Goal: Information Seeking & Learning: Check status

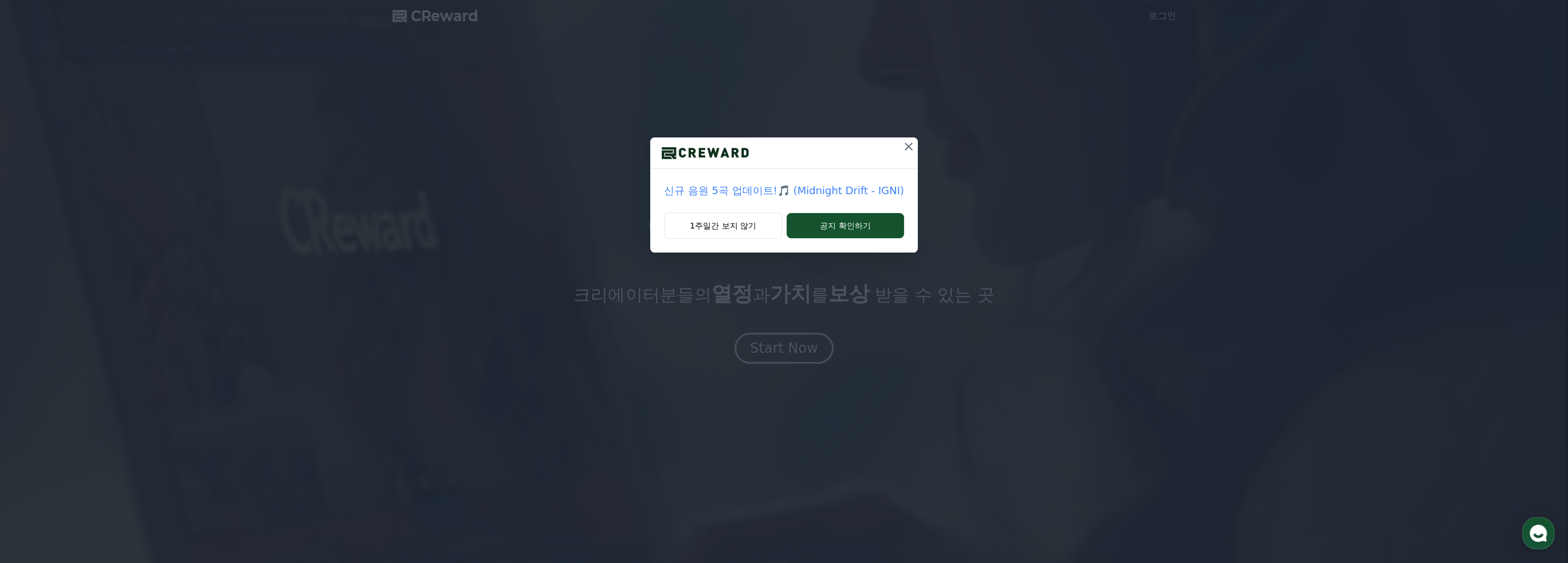
click at [905, 143] on icon at bounding box center [909, 146] width 8 height 8
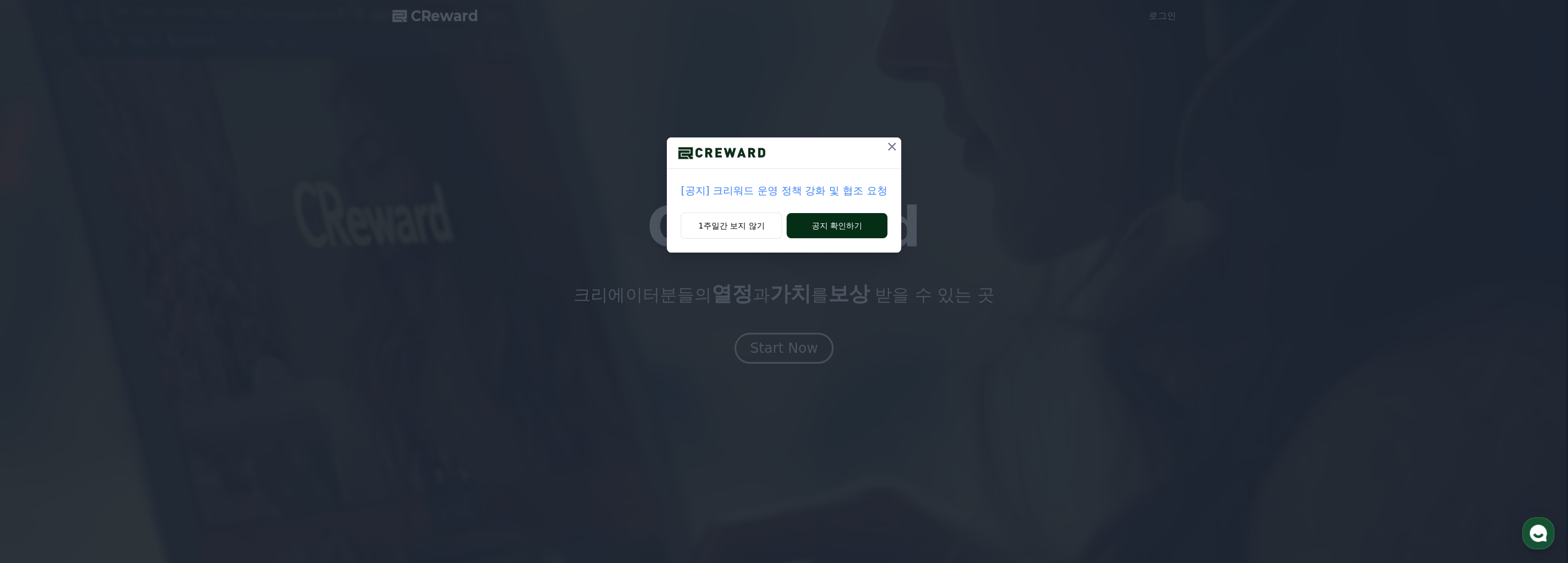
click at [869, 223] on button "공지 확인하기" at bounding box center [837, 225] width 100 height 25
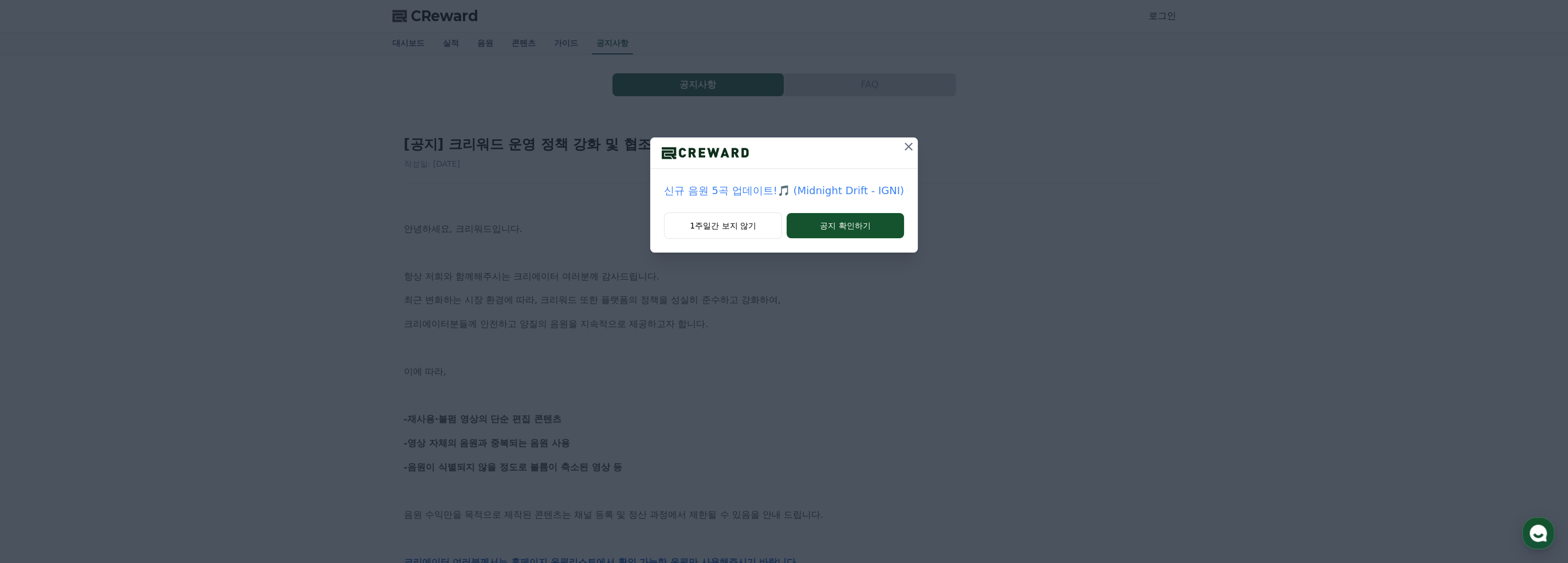
click at [905, 149] on icon at bounding box center [908, 146] width 14 height 14
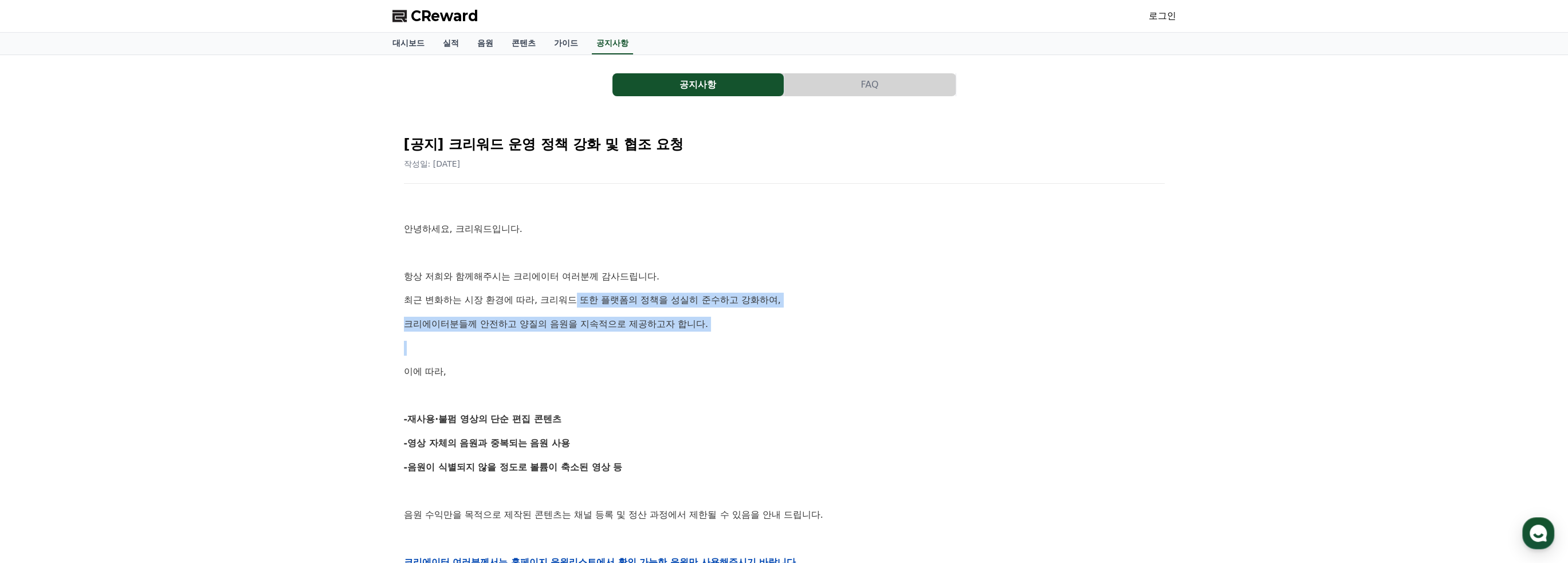
drag, startPoint x: 574, startPoint y: 291, endPoint x: 607, endPoint y: 350, distance: 67.6
click at [607, 350] on div "안녕하세요, 크리워드입니다. 항상 저희와 함께해주시는 크리에이터 여러분께 감사드립니다. 최근 변화하는 시장 환경에 따라, 크리워드 또한 플랫폼…" at bounding box center [784, 562] width 761 height 729
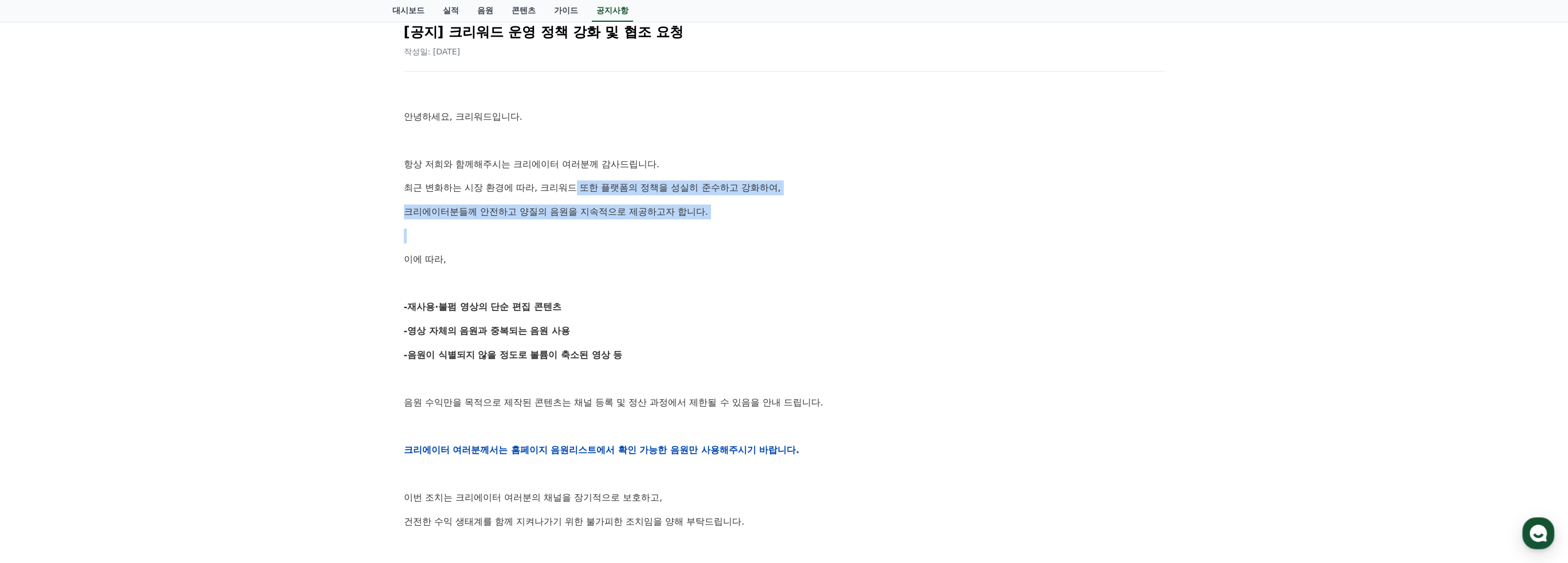
scroll to position [115, 0]
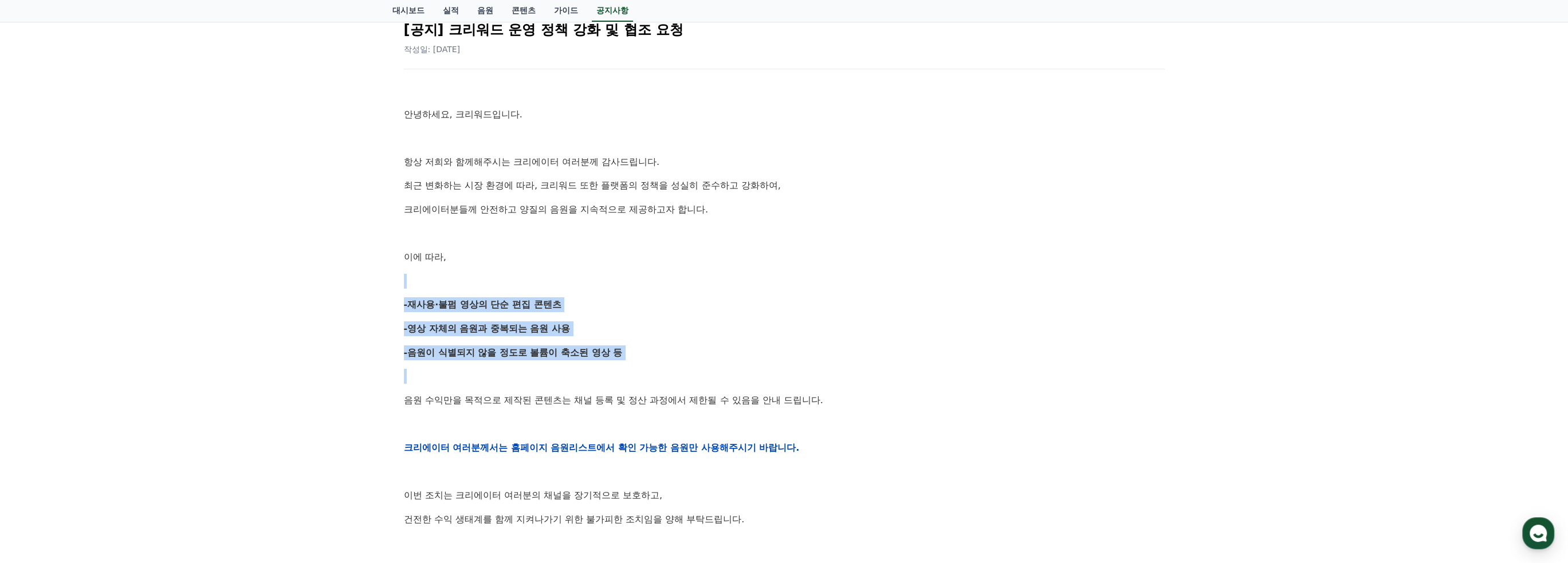
drag, startPoint x: 607, startPoint y: 363, endPoint x: 626, endPoint y: 280, distance: 85.1
click at [626, 280] on div "안녕하세요, 크리워드입니다. 항상 저희와 함께해주시는 크리에이터 여러분께 감사드립니다. 최근 변화하는 시장 환경에 따라, 크리워드 또한 플랫폼…" at bounding box center [784, 448] width 761 height 729
click at [626, 280] on p at bounding box center [784, 281] width 761 height 15
drag, startPoint x: 626, startPoint y: 280, endPoint x: 628, endPoint y: 315, distance: 35.1
click at [628, 315] on div "안녕하세요, 크리워드입니다. 항상 저희와 함께해주시는 크리에이터 여러분께 감사드립니다. 최근 변화하는 시장 환경에 따라, 크리워드 또한 플랫폼…" at bounding box center [784, 448] width 761 height 729
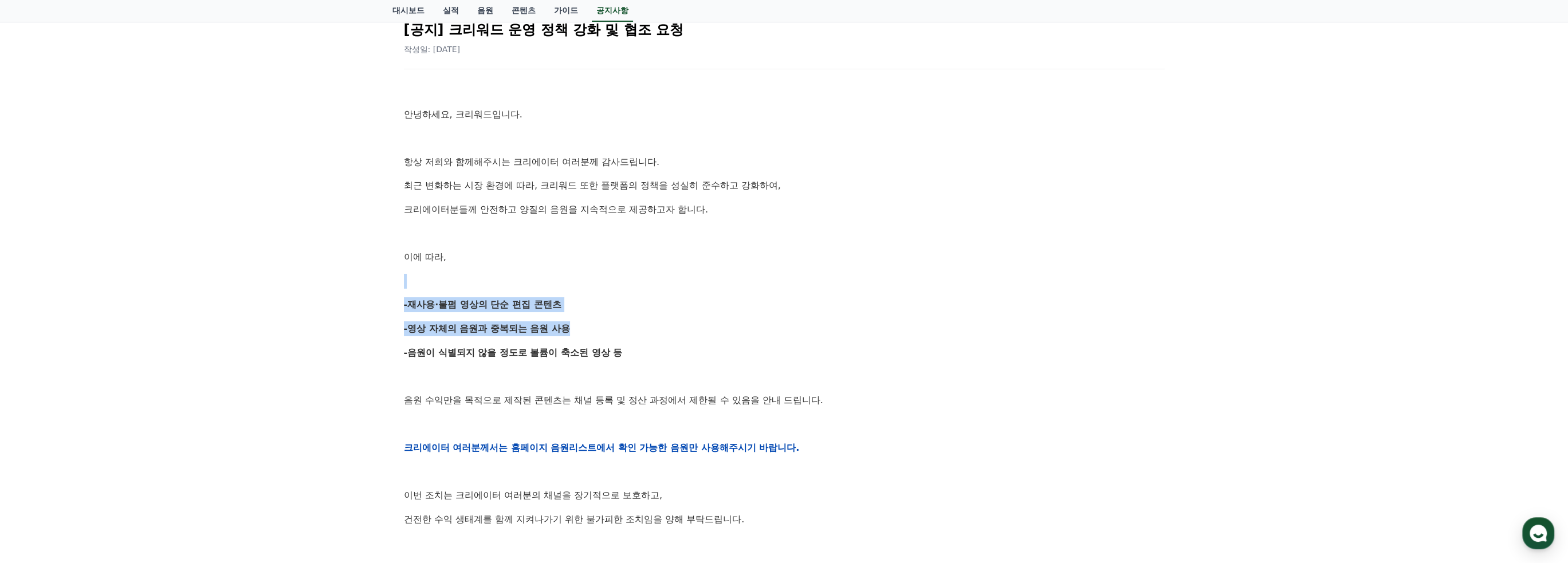
click at [628, 315] on div "안녕하세요, 크리워드입니다. 항상 저희와 함께해주시는 크리에이터 여러분께 감사드립니다. 최근 변화하는 시장 환경에 따라, 크리워드 또한 플랫폼…" at bounding box center [784, 448] width 761 height 729
drag, startPoint x: 628, startPoint y: 315, endPoint x: 631, endPoint y: 264, distance: 51.1
click at [631, 264] on div "안녕하세요, 크리워드입니다. 항상 저희와 함께해주시는 크리에이터 여러분께 감사드립니다. 최근 변화하는 시장 환경에 따라, 크리워드 또한 플랫폼…" at bounding box center [784, 448] width 761 height 729
drag, startPoint x: 619, startPoint y: 210, endPoint x: 608, endPoint y: 333, distance: 123.5
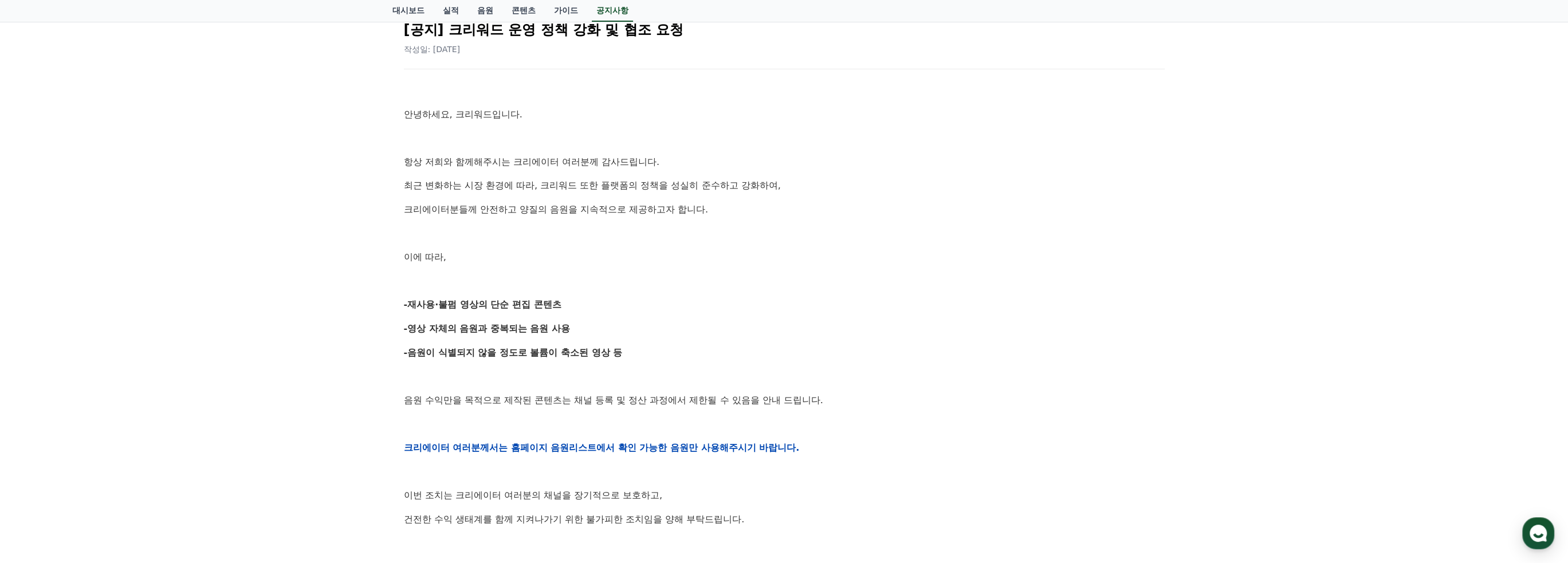
click at [608, 333] on div "안녕하세요, 크리워드입니다. 항상 저희와 함께해주시는 크리에이터 여러분께 감사드립니다. 최근 변화하는 시장 환경에 따라, 크리워드 또한 플랫폼…" at bounding box center [784, 448] width 761 height 729
click at [608, 333] on p "-영상 자체의 음원과 중복되는 음원 사용" at bounding box center [784, 329] width 761 height 15
drag, startPoint x: 608, startPoint y: 333, endPoint x: 613, endPoint y: 233, distance: 100.1
click at [613, 233] on div "안녕하세요, 크리워드입니다. 항상 저희와 함께해주시는 크리에이터 여러분께 감사드립니다. 최근 변화하는 시장 환경에 따라, 크리워드 또한 플랫폼…" at bounding box center [784, 448] width 761 height 729
click at [613, 233] on p at bounding box center [784, 234] width 761 height 15
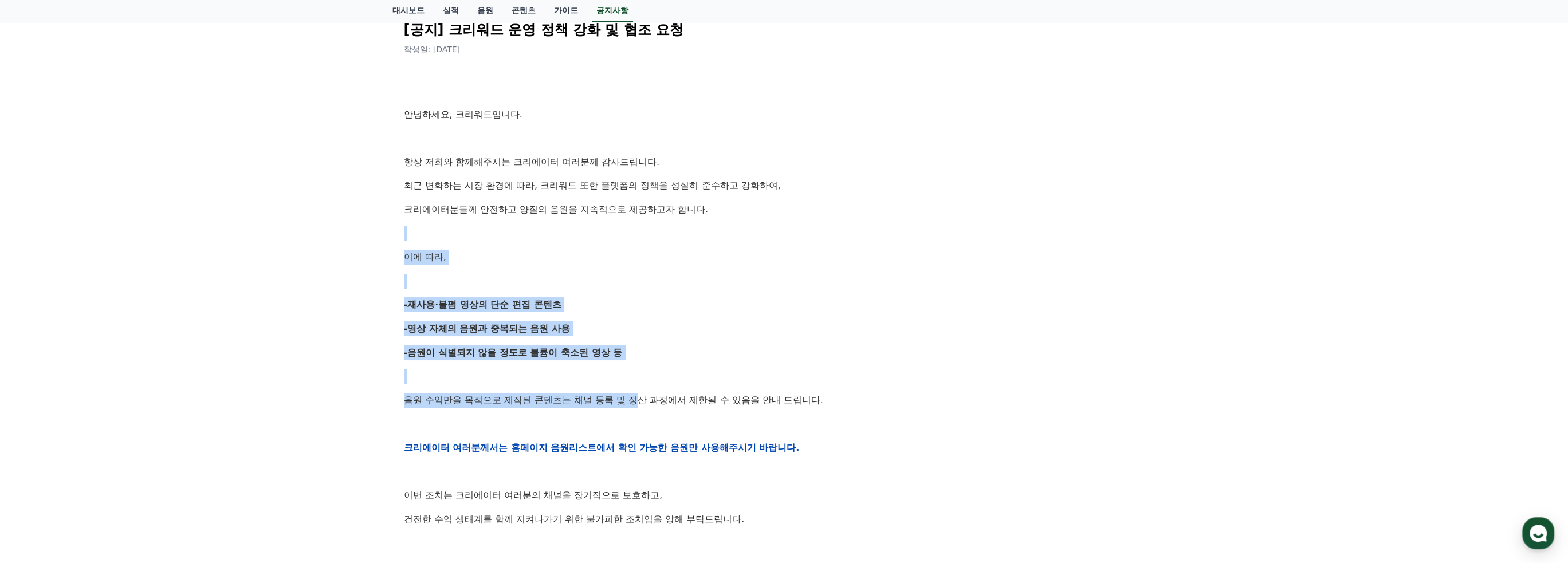
drag, startPoint x: 598, startPoint y: 228, endPoint x: 644, endPoint y: 384, distance: 162.6
click at [644, 384] on div "안녕하세요, 크리워드입니다. 항상 저희와 함께해주시는 크리에이터 여러분께 감사드립니다. 최근 변화하는 시장 환경에 따라, 크리워드 또한 플랫폼…" at bounding box center [784, 448] width 761 height 729
drag, startPoint x: 644, startPoint y: 384, endPoint x: 633, endPoint y: 285, distance: 99.6
click at [633, 285] on div "안녕하세요, 크리워드입니다. 항상 저희와 함께해주시는 크리에이터 여러분께 감사드립니다. 최근 변화하는 시장 환경에 따라, 크리워드 또한 플랫폼…" at bounding box center [784, 448] width 761 height 729
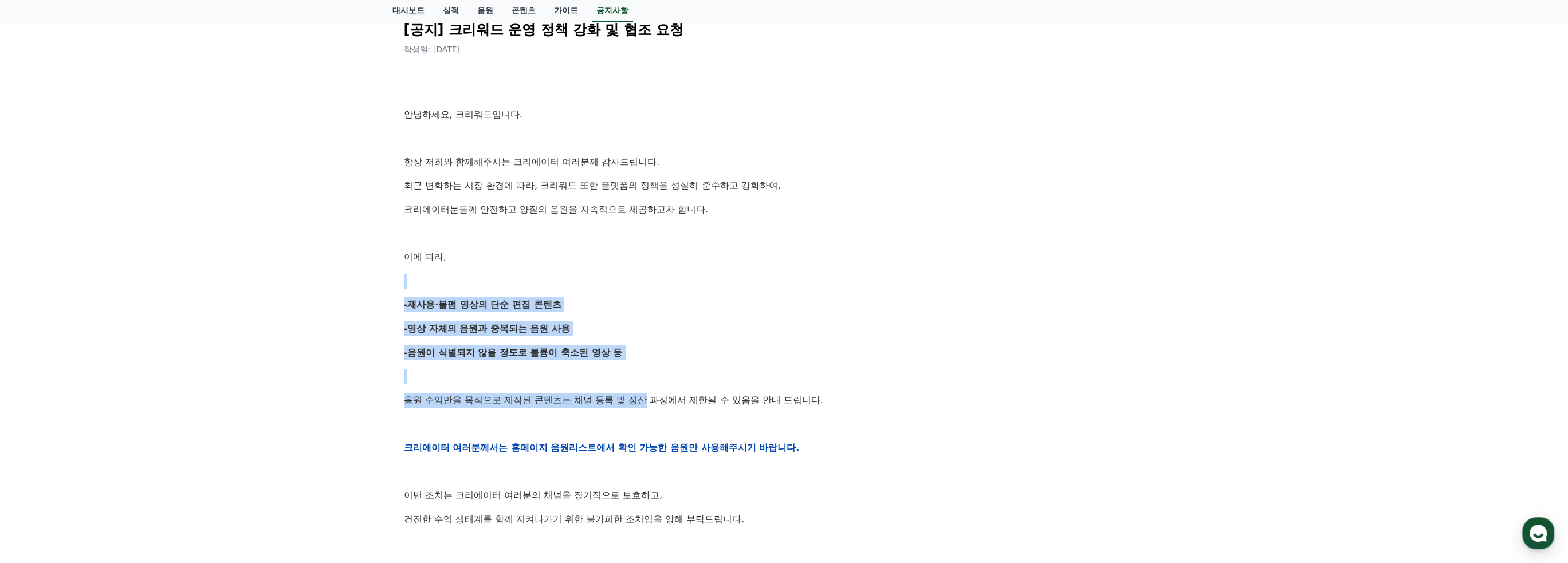
click at [633, 285] on p at bounding box center [784, 281] width 761 height 15
drag, startPoint x: 625, startPoint y: 298, endPoint x: 620, endPoint y: 285, distance: 13.9
click at [620, 285] on div "안녕하세요, 크리워드입니다. 항상 저희와 함께해주시는 크리에이터 여러분께 감사드립니다. 최근 변화하는 시장 환경에 따라, 크리워드 또한 플랫폼…" at bounding box center [784, 448] width 761 height 729
click at [620, 285] on p at bounding box center [784, 281] width 761 height 15
drag, startPoint x: 620, startPoint y: 300, endPoint x: 620, endPoint y: 280, distance: 20.0
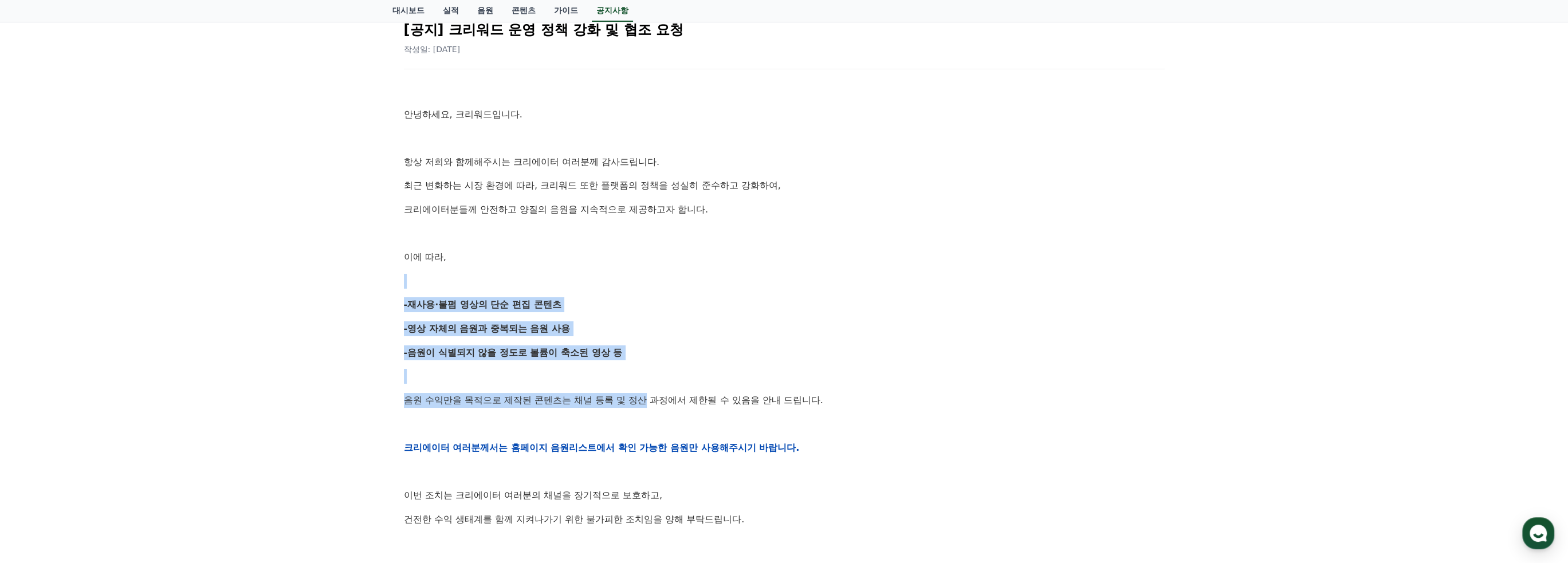
click at [620, 280] on div "안녕하세요, 크리워드입니다. 항상 저희와 함께해주시는 크리에이터 여러분께 감사드립니다. 최근 변화하는 시장 환경에 따라, 크리워드 또한 플랫폼…" at bounding box center [784, 448] width 761 height 729
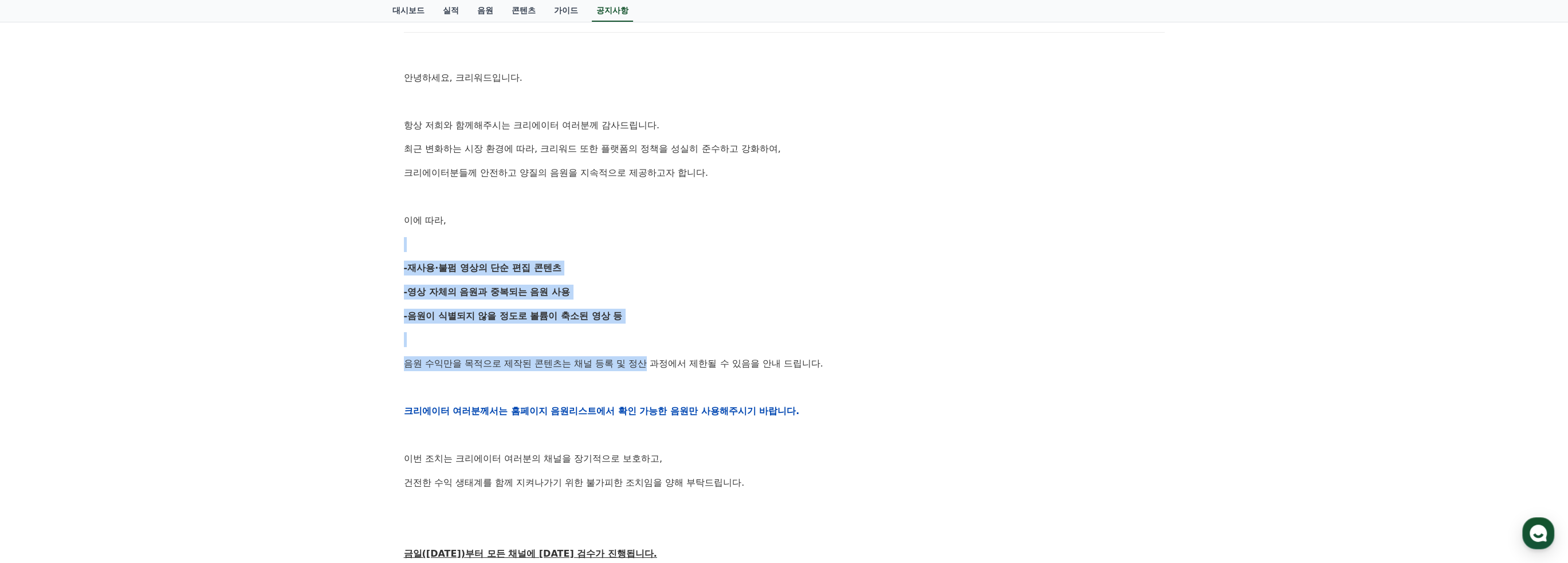
scroll to position [172, 0]
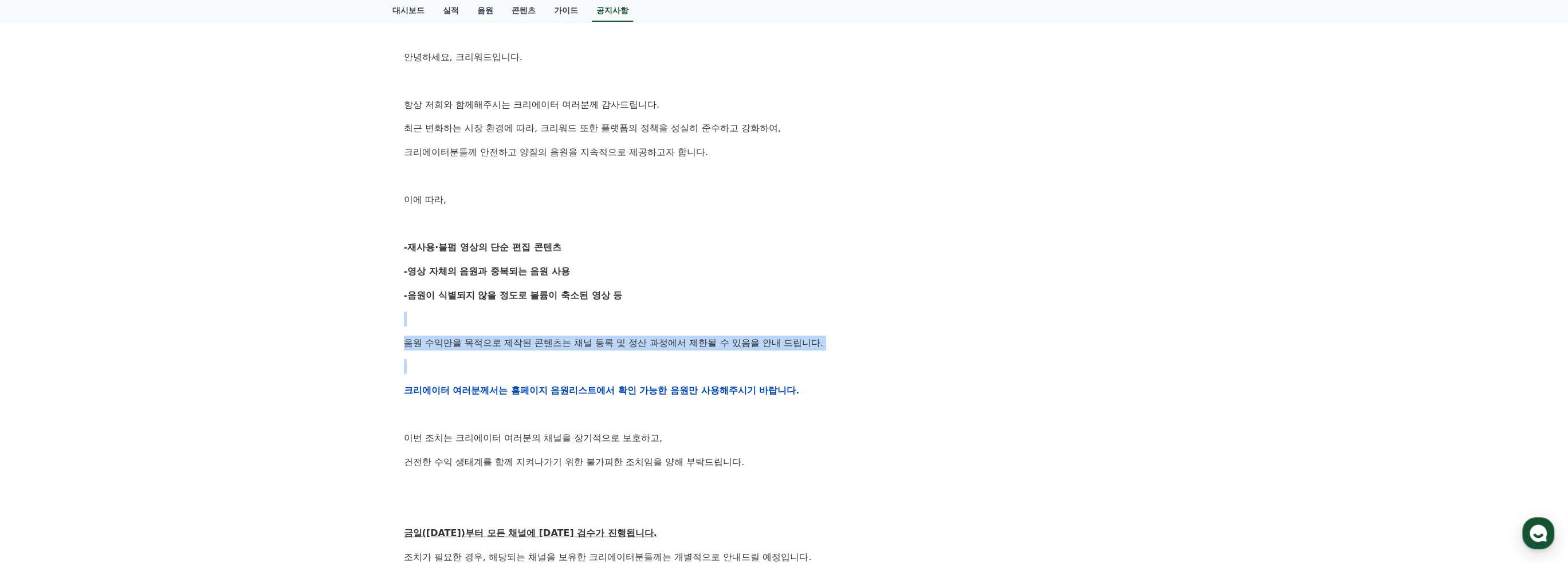
drag, startPoint x: 609, startPoint y: 354, endPoint x: 622, endPoint y: 309, distance: 46.8
click at [622, 309] on div "안녕하세요, 크리워드입니다. 항상 저희와 함께해주시는 크리에이터 여러분께 감사드립니다. 최근 변화하는 시장 환경에 따라, 크리워드 또한 플랫폼…" at bounding box center [784, 390] width 761 height 729
drag, startPoint x: 609, startPoint y: 353, endPoint x: 613, endPoint y: 307, distance: 46.2
click at [613, 307] on div "안녕하세요, 크리워드입니다. 항상 저희와 함께해주시는 크리에이터 여러분께 감사드립니다. 최근 변화하는 시장 환경에 따라, 크리워드 또한 플랫폼…" at bounding box center [784, 390] width 761 height 729
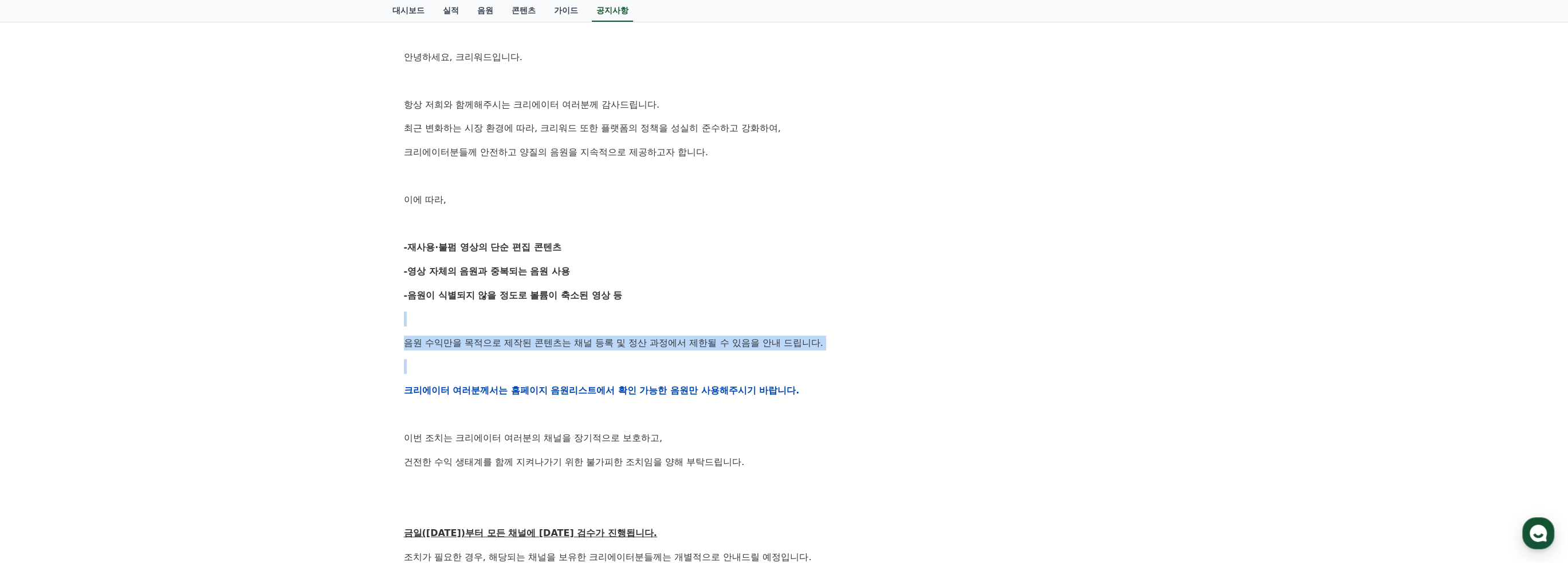
click at [613, 307] on div "안녕하세요, 크리워드입니다. 항상 저희와 함께해주시는 크리에이터 여러분께 감사드립니다. 최근 변화하는 시장 환경에 따라, 크리워드 또한 플랫폼…" at bounding box center [784, 390] width 761 height 729
drag, startPoint x: 589, startPoint y: 349, endPoint x: 594, endPoint y: 311, distance: 38.3
click at [594, 311] on div "안녕하세요, 크리워드입니다. 항상 저희와 함께해주시는 크리에이터 여러분께 감사드립니다. 최근 변화하는 시장 환경에 따라, 크리워드 또한 플랫폼…" at bounding box center [784, 390] width 761 height 729
click at [594, 311] on p at bounding box center [784, 319] width 761 height 15
drag, startPoint x: 576, startPoint y: 340, endPoint x: 581, endPoint y: 304, distance: 36.3
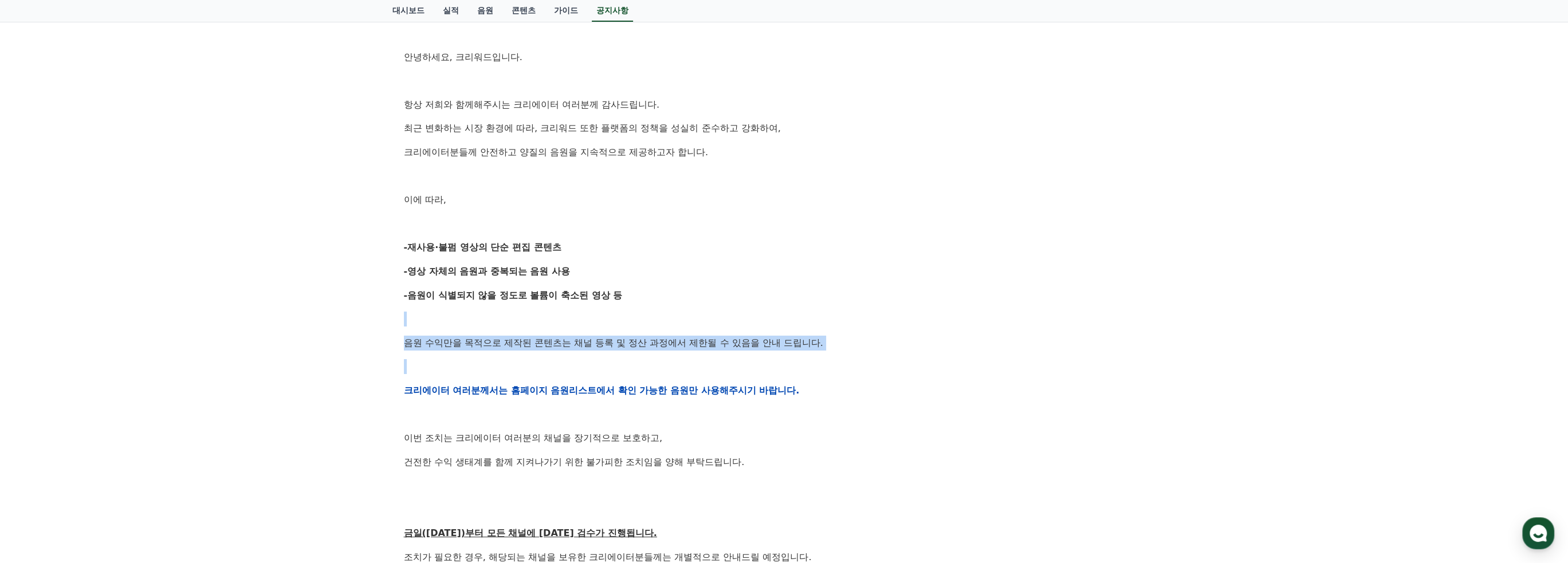
click at [581, 304] on div "안녕하세요, 크리워드입니다. 항상 저희와 함께해주시는 크리에이터 여러분께 감사드립니다. 최근 변화하는 시장 환경에 따라, 크리워드 또한 플랫폼…" at bounding box center [784, 390] width 761 height 729
drag, startPoint x: 581, startPoint y: 304, endPoint x: 563, endPoint y: 360, distance: 58.8
click at [563, 360] on div "안녕하세요, 크리워드입니다. 항상 저희와 함께해주시는 크리에이터 여러분께 감사드립니다. 최근 변화하는 시장 환경에 따라, 크리워드 또한 플랫폼…" at bounding box center [784, 390] width 761 height 729
click at [563, 360] on p at bounding box center [784, 366] width 761 height 15
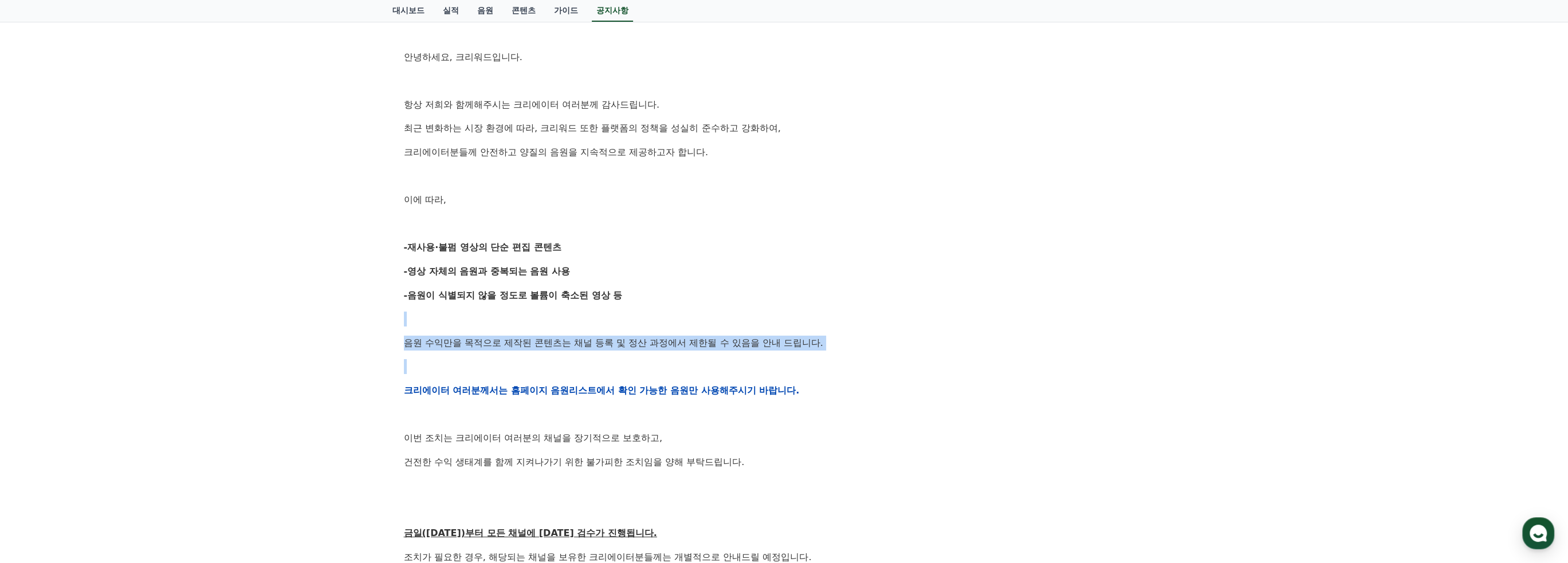
drag, startPoint x: 563, startPoint y: 360, endPoint x: 567, endPoint y: 309, distance: 51.2
click at [567, 309] on div "안녕하세요, 크리워드입니다. 항상 저희와 함께해주시는 크리에이터 여러분께 감사드립니다. 최근 변화하는 시장 환경에 따라, 크리워드 또한 플랫폼…" at bounding box center [784, 390] width 761 height 729
drag, startPoint x: 567, startPoint y: 309, endPoint x: 545, endPoint y: 374, distance: 68.6
click at [545, 374] on div "안녕하세요, 크리워드입니다. 항상 저희와 함께해주시는 크리에이터 여러분께 감사드립니다. 최근 변화하는 시장 환경에 따라, 크리워드 또한 플랫폼…" at bounding box center [784, 390] width 761 height 729
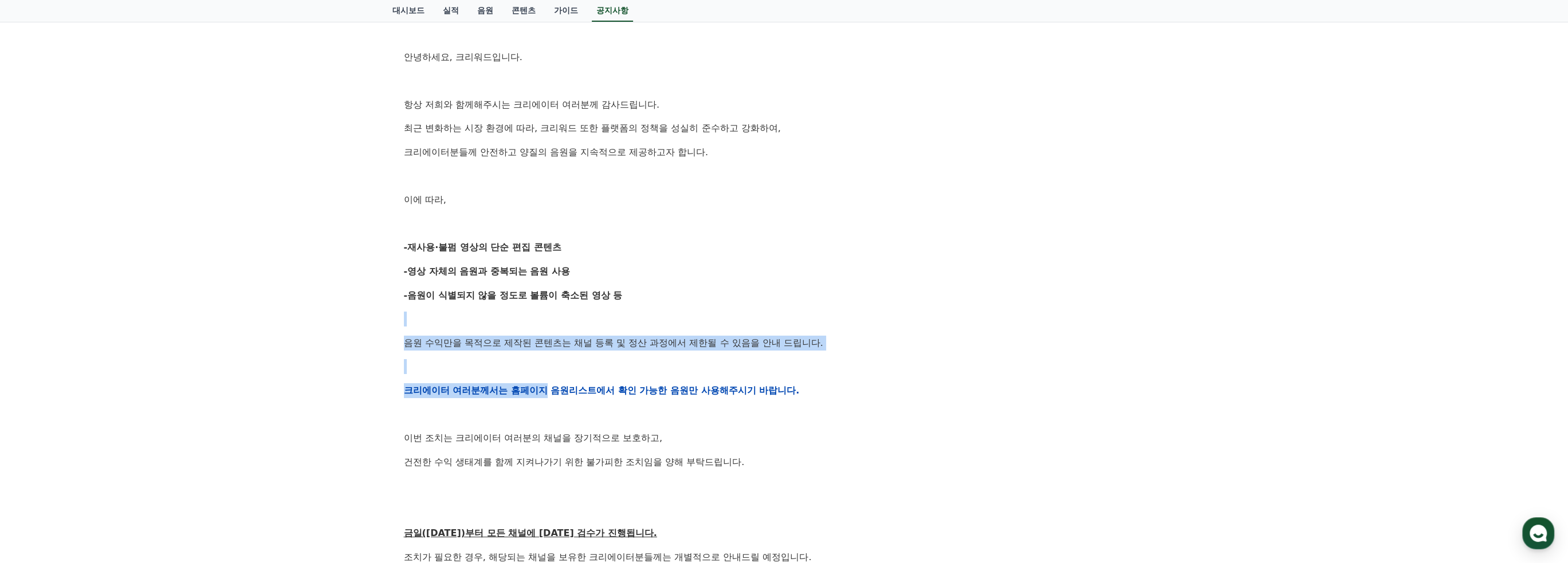
click at [545, 374] on div "안녕하세요, 크리워드입니다. 항상 저희와 함께해주시는 크리에이터 여러분께 감사드립니다. 최근 변화하는 시장 환경에 따라, 크리워드 또한 플랫폼…" at bounding box center [784, 390] width 761 height 729
drag, startPoint x: 545, startPoint y: 364, endPoint x: 556, endPoint y: 310, distance: 55.1
click at [556, 310] on div "안녕하세요, 크리워드입니다. 항상 저희와 함께해주시는 크리에이터 여러분께 감사드립니다. 최근 변화하는 시장 환경에 따라, 크리워드 또한 플랫폼…" at bounding box center [784, 390] width 761 height 729
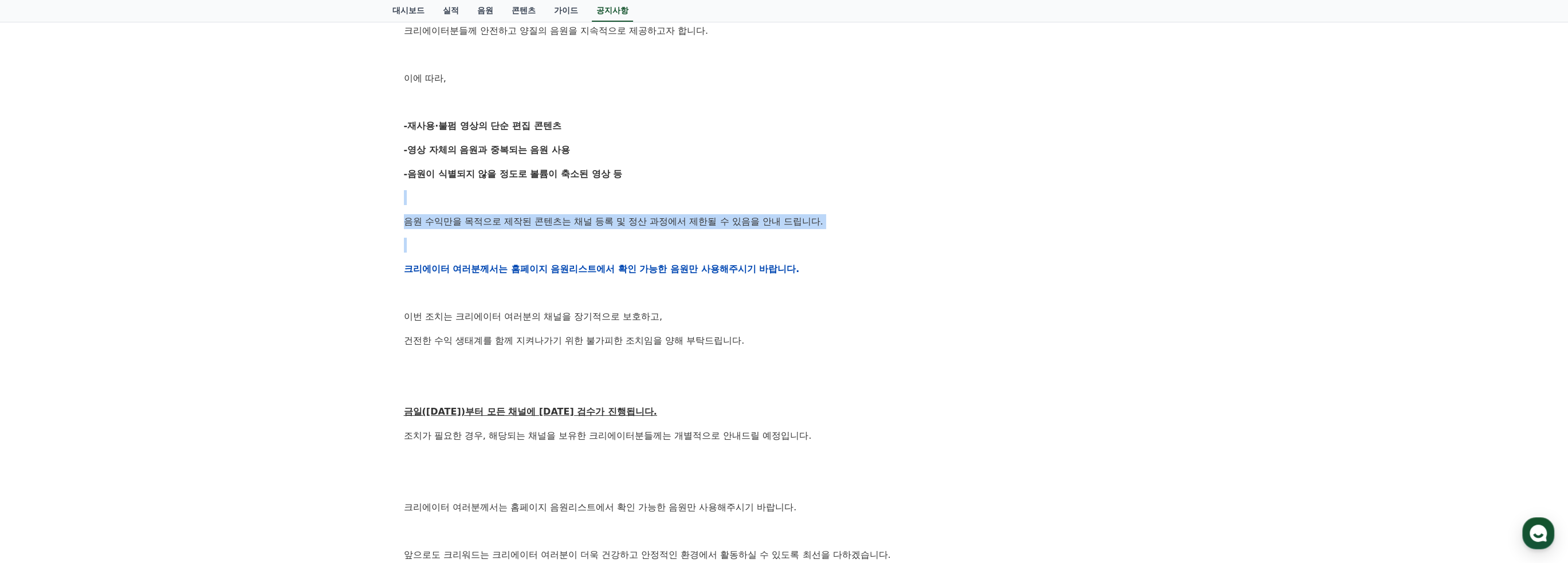
scroll to position [344, 0]
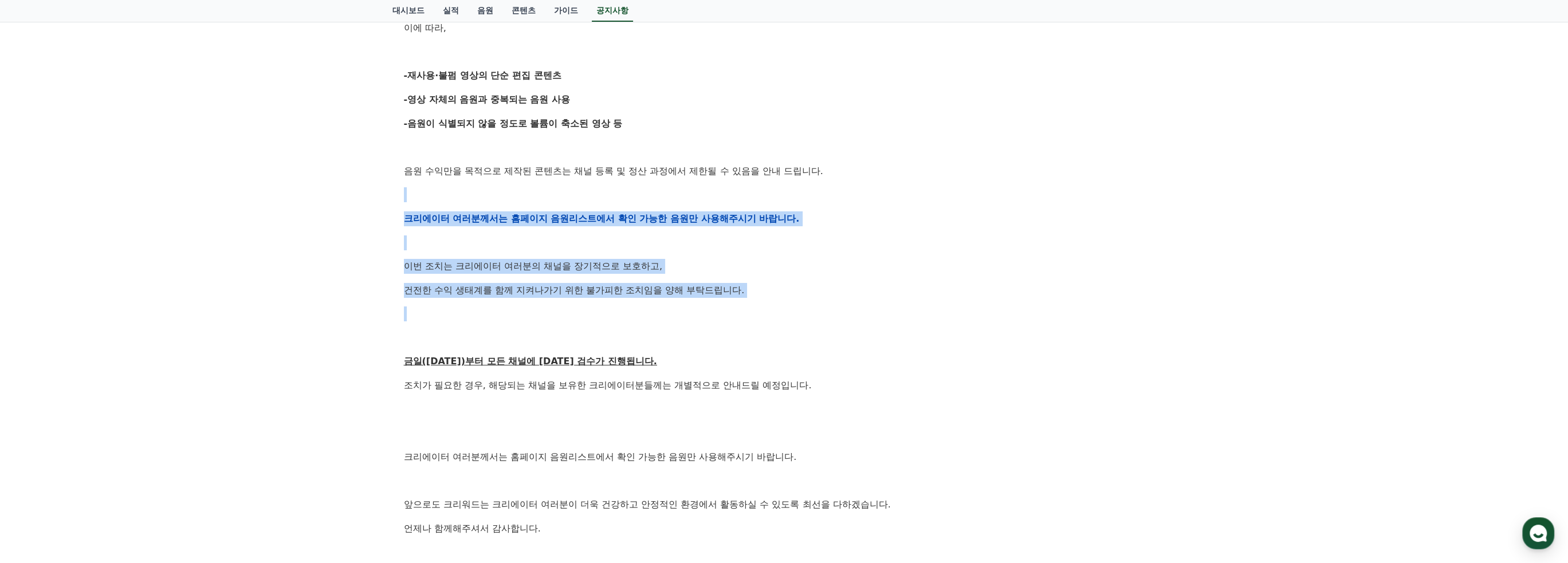
drag, startPoint x: 556, startPoint y: 310, endPoint x: 569, endPoint y: 197, distance: 113.7
click at [569, 197] on div "안녕하세요, 크리워드입니다. 항상 저희와 함께해주시는 크리에이터 여러분께 감사드립니다. 최근 변화하는 시장 환경에 따라, 크리워드 또한 플랫폼…" at bounding box center [784, 219] width 761 height 729
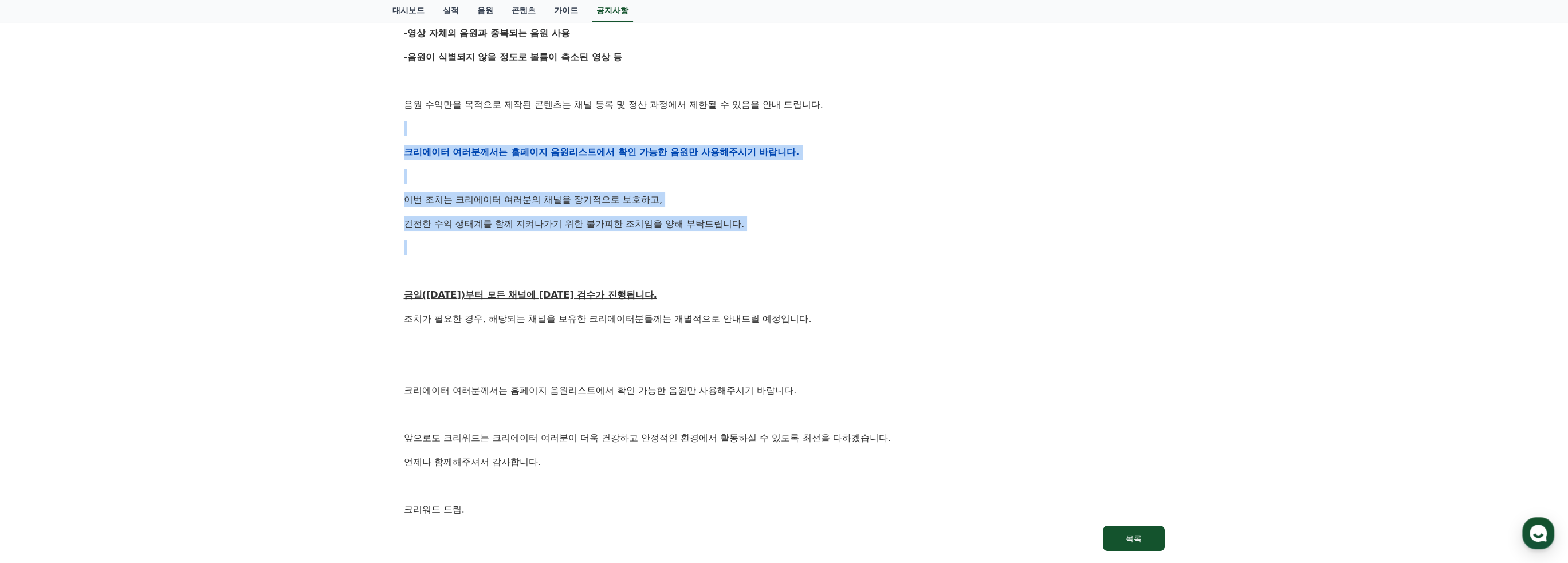
scroll to position [516, 0]
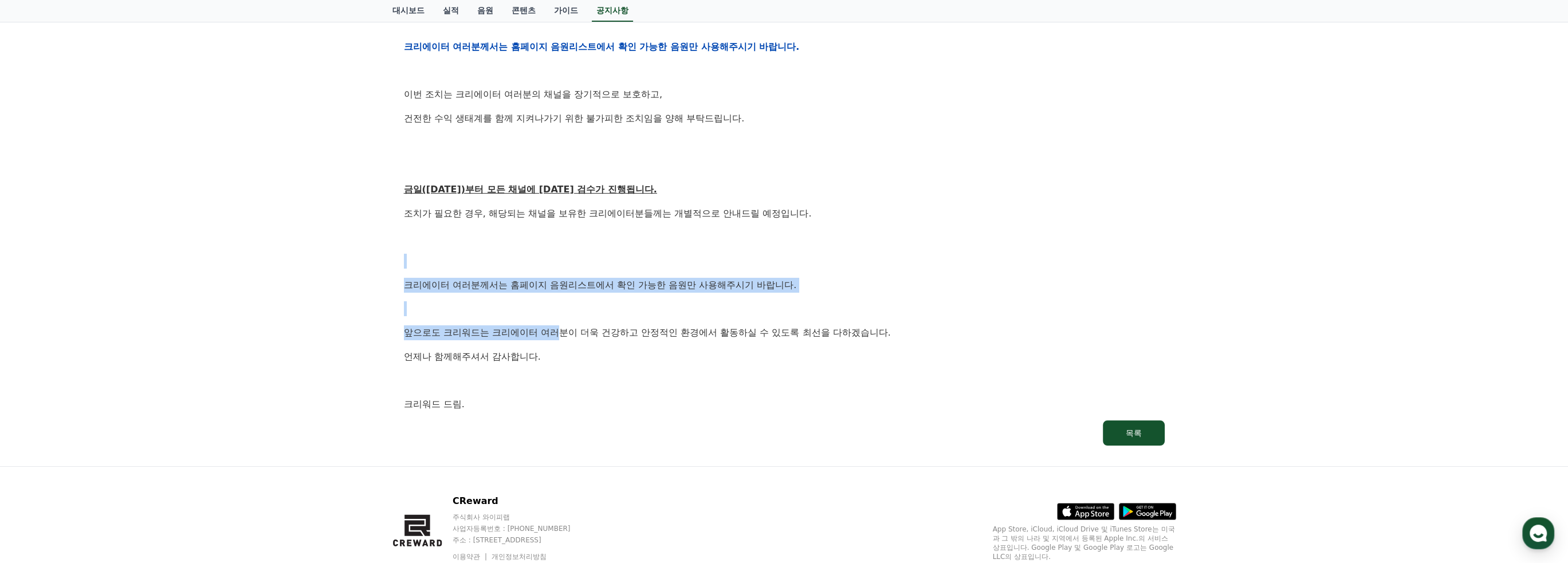
drag, startPoint x: 557, startPoint y: 327, endPoint x: 562, endPoint y: 256, distance: 71.2
click at [562, 256] on div "안녕하세요, 크리워드입니다. 항상 저희와 함께해주시는 크리에이터 여러분께 감사드립니다. 최근 변화하는 시장 환경에 따라, 크리워드 또한 플랫폼…" at bounding box center [784, 47] width 761 height 729
click at [562, 256] on p at bounding box center [784, 261] width 761 height 15
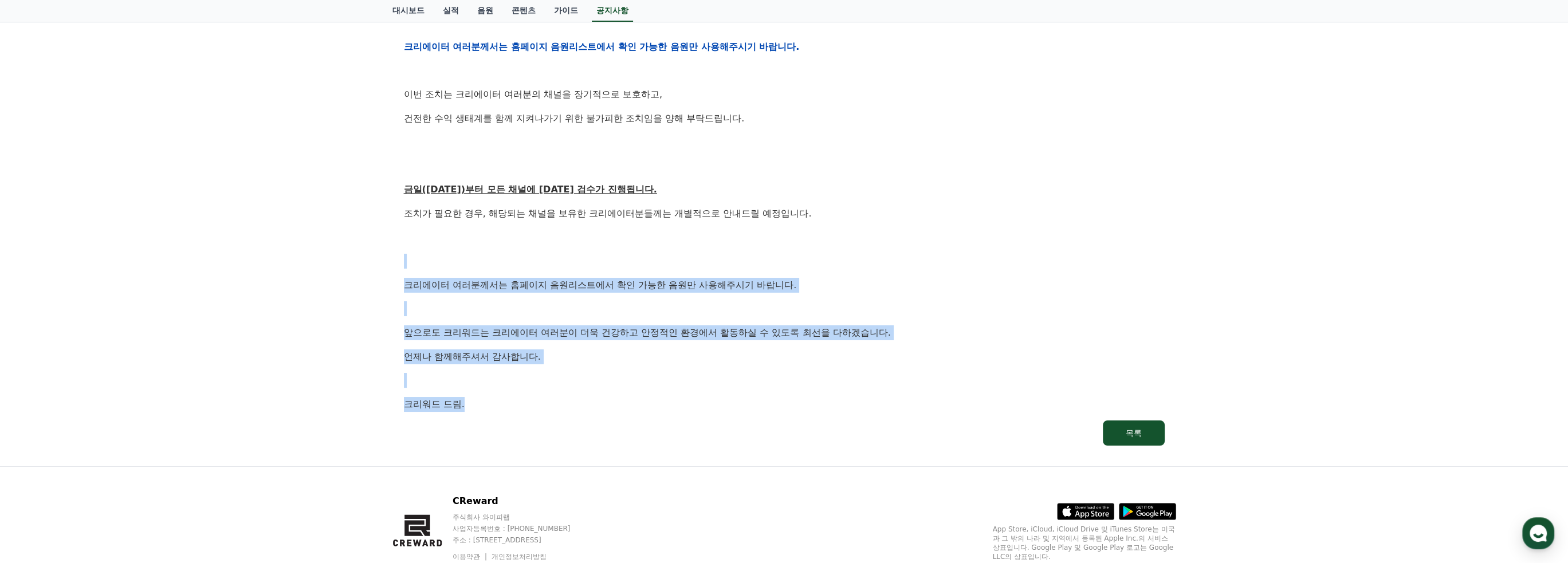
drag, startPoint x: 562, startPoint y: 256, endPoint x: 587, endPoint y: 408, distance: 154.0
click at [587, 408] on div "안녕하세요, 크리워드입니다. 항상 저희와 함께해주시는 크리에이터 여러분께 감사드립니다. 최근 변화하는 시장 환경에 따라, 크리워드 또한 플랫폼…" at bounding box center [784, 47] width 761 height 729
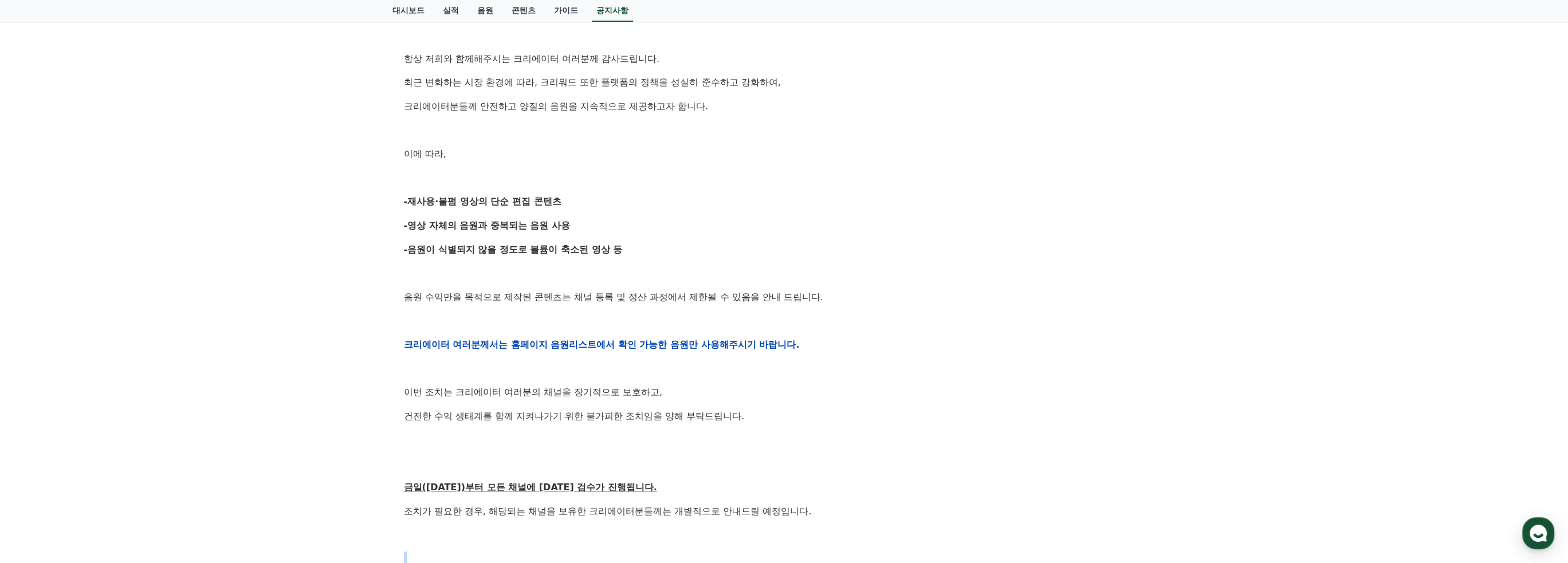
scroll to position [217, 0]
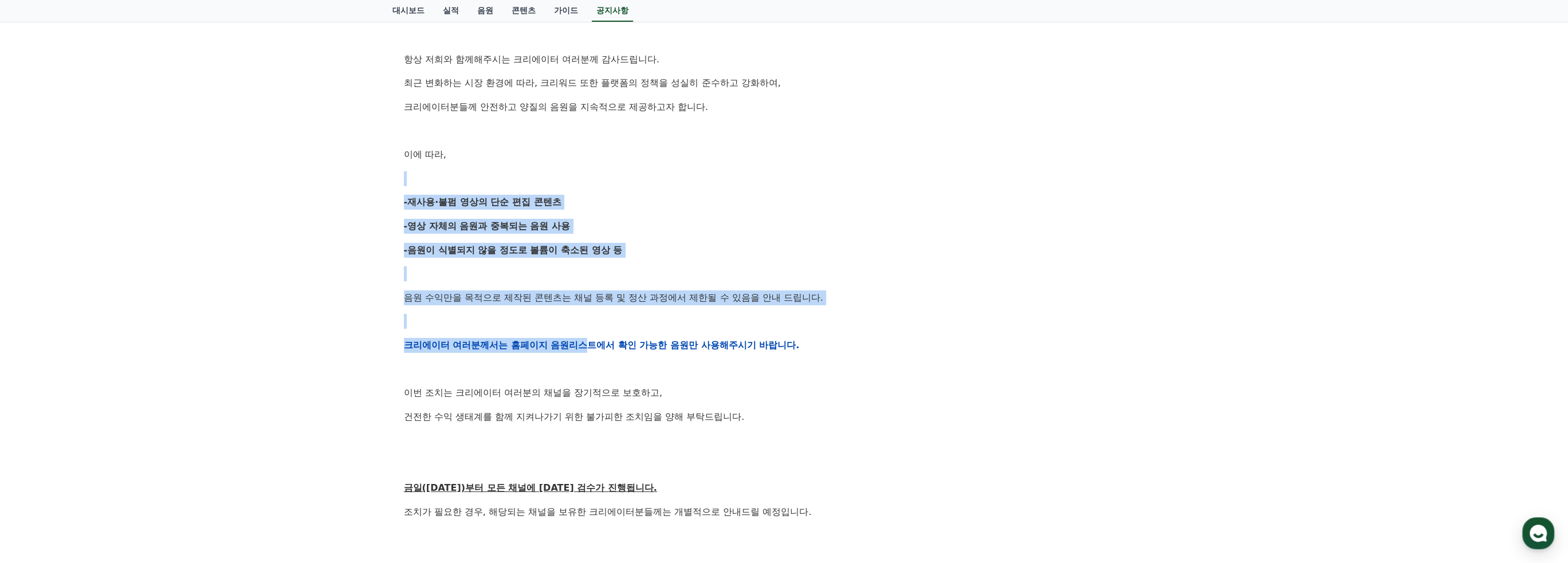
drag, startPoint x: 587, startPoint y: 331, endPoint x: 609, endPoint y: 173, distance: 159.5
click at [609, 173] on div "안녕하세요, 크리워드입니다. 항상 저희와 함께해주시는 크리에이터 여러분께 감사드립니다. 최근 변화하는 시장 환경에 따라, 크리워드 또한 플랫폼…" at bounding box center [784, 345] width 761 height 729
click at [609, 173] on p at bounding box center [784, 179] width 761 height 15
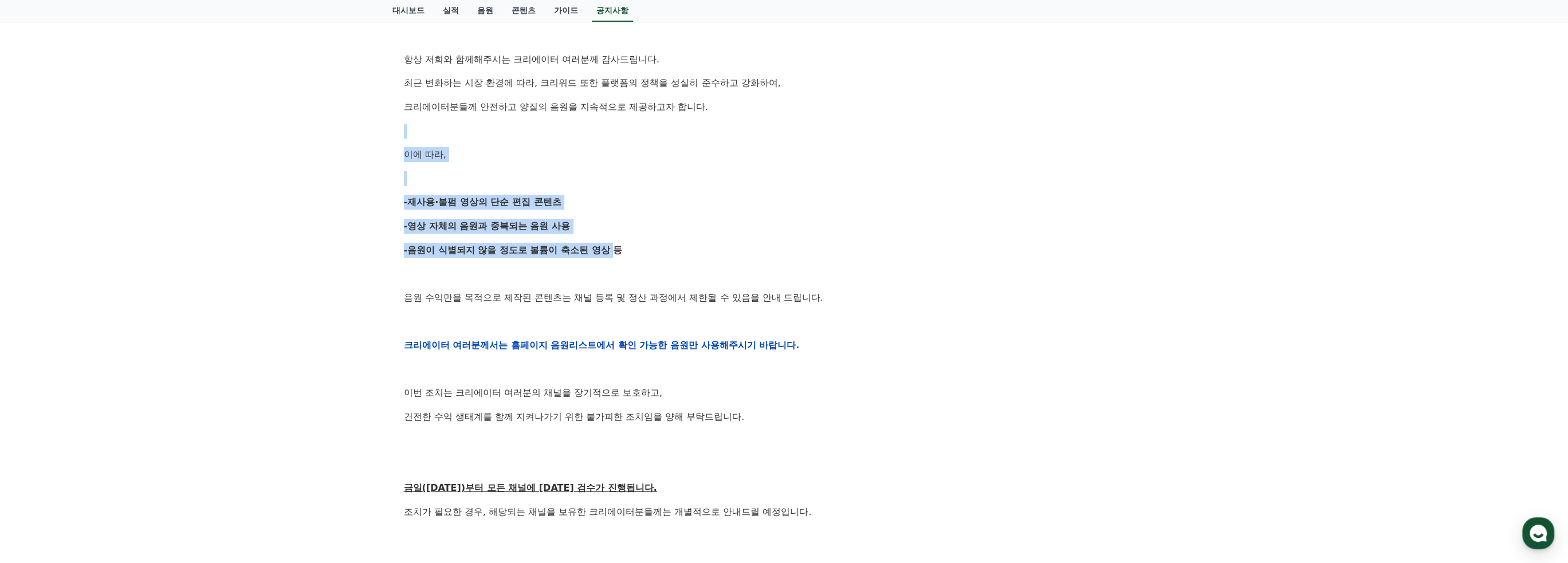
drag, startPoint x: 600, startPoint y: 133, endPoint x: 607, endPoint y: 247, distance: 114.2
click at [607, 247] on div "안녕하세요, 크리워드입니다. 항상 저희와 함께해주시는 크리에이터 여러분께 감사드립니다. 최근 변화하는 시장 환경에 따라, 크리워드 또한 플랫폼…" at bounding box center [784, 345] width 761 height 729
click at [607, 247] on strong "-음원이 식별되지 않을 정도로 볼륨이 축소된 영상 등" at bounding box center [513, 250] width 219 height 11
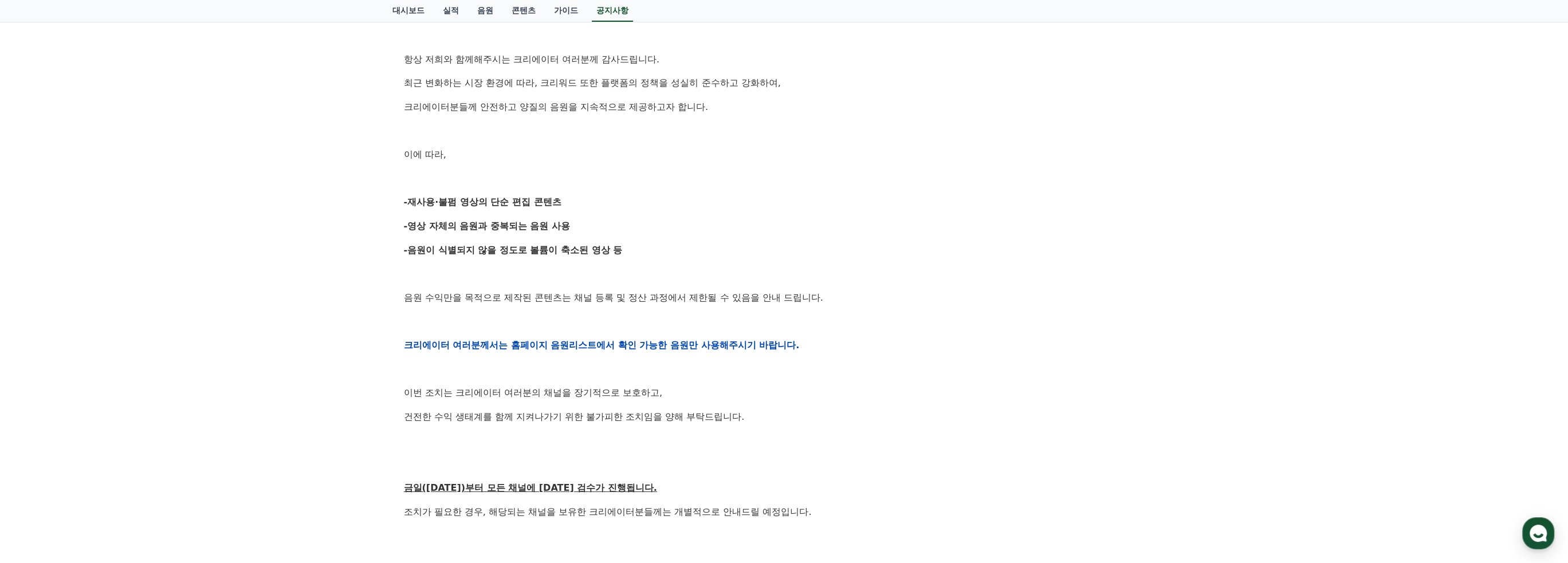
scroll to position [102, 0]
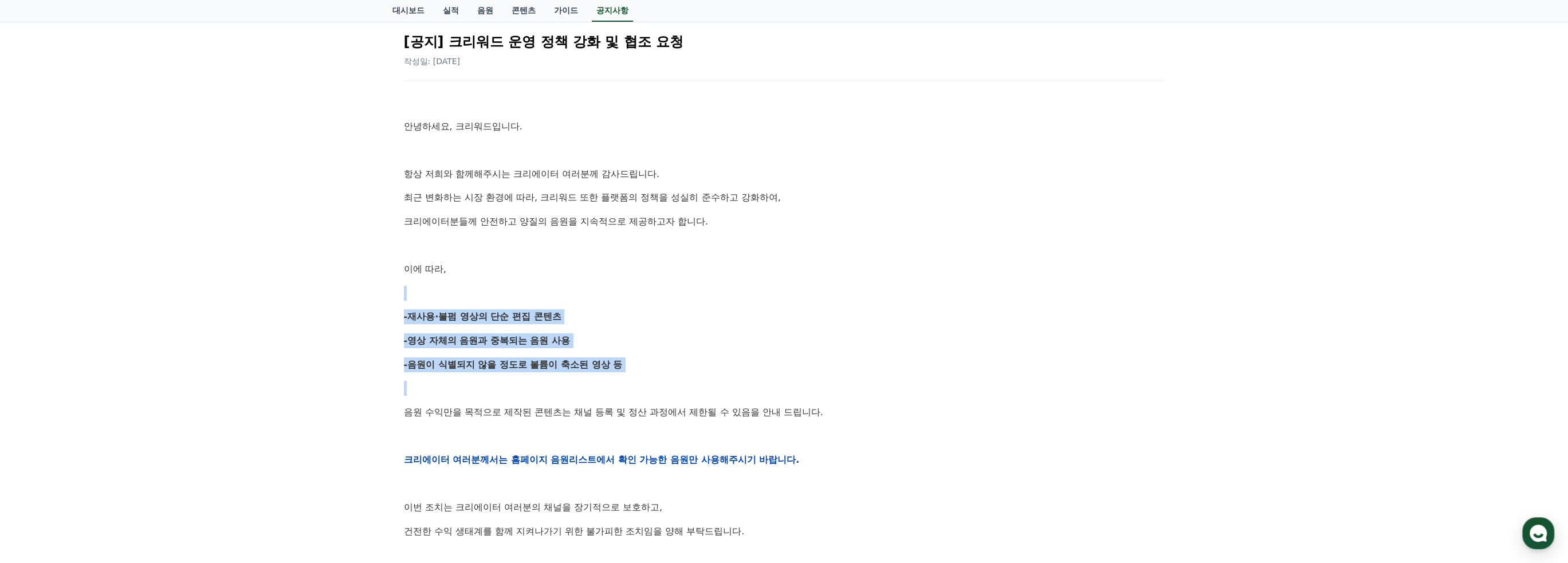
drag, startPoint x: 650, startPoint y: 376, endPoint x: 660, endPoint y: 263, distance: 113.4
click at [660, 263] on div "안녕하세요, 크리워드입니다. 항상 저희와 함께해주시는 크리에이터 여러분께 감사드립니다. 최근 변화하는 시장 환경에 따라, 크리워드 또한 플랫폼…" at bounding box center [784, 459] width 761 height 729
click at [660, 263] on p "이에 따라," at bounding box center [784, 269] width 761 height 15
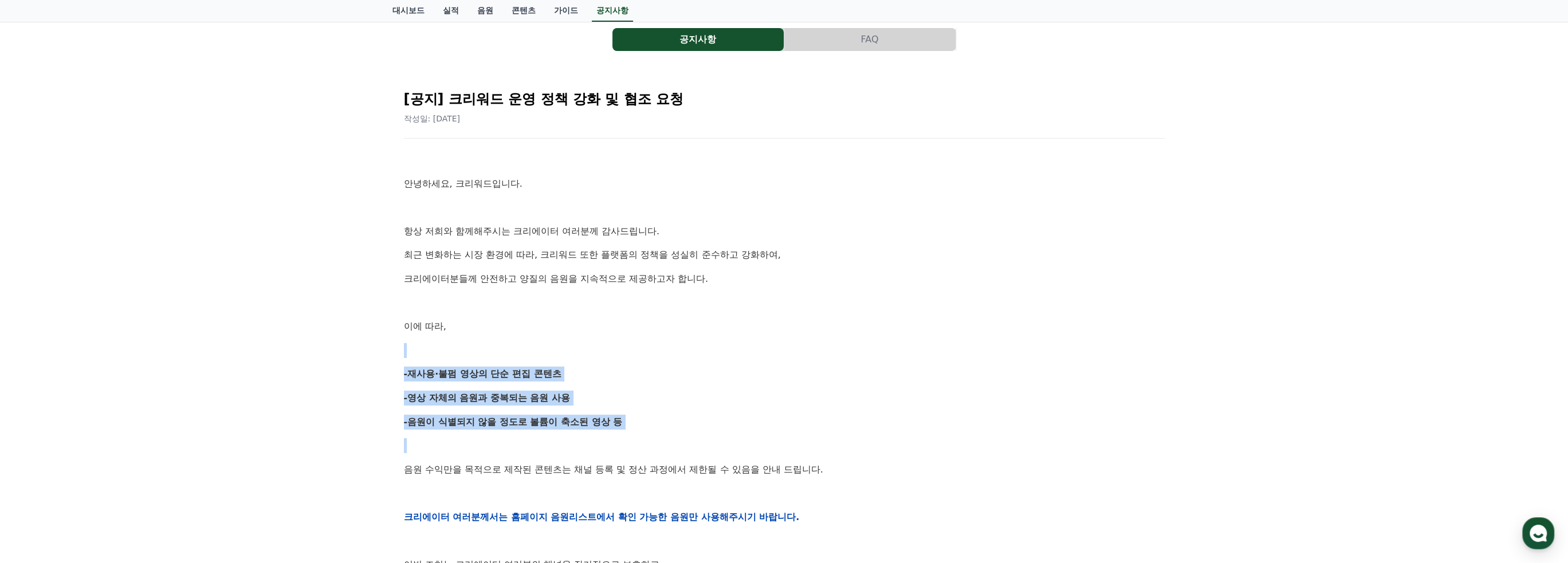
drag, startPoint x: 638, startPoint y: 292, endPoint x: 609, endPoint y: 403, distance: 114.7
click at [609, 403] on div "안녕하세요, 크리워드입니다. 항상 저희와 함께해주시는 크리에이터 여러분께 감사드립니다. 최근 변화하는 시장 환경에 따라, 크리워드 또한 플랫폼…" at bounding box center [784, 517] width 761 height 729
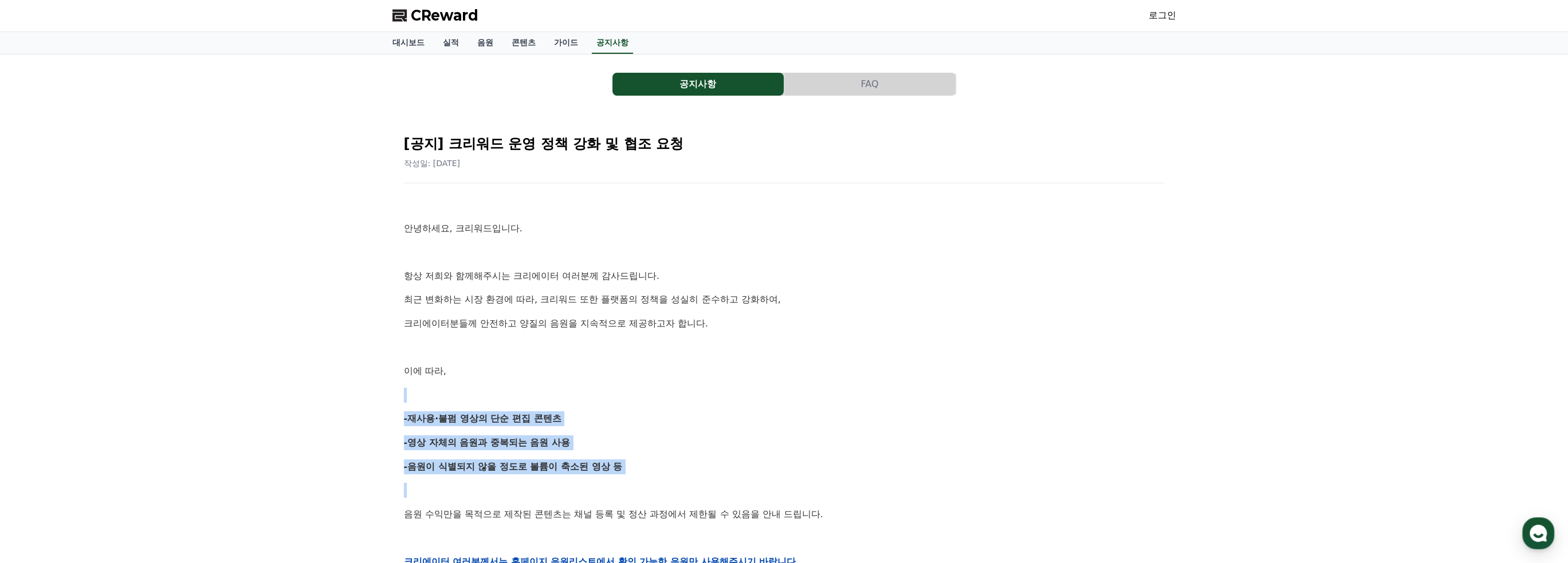
scroll to position [0, 0]
click at [419, 42] on link "대시보드" at bounding box center [408, 43] width 50 height 22
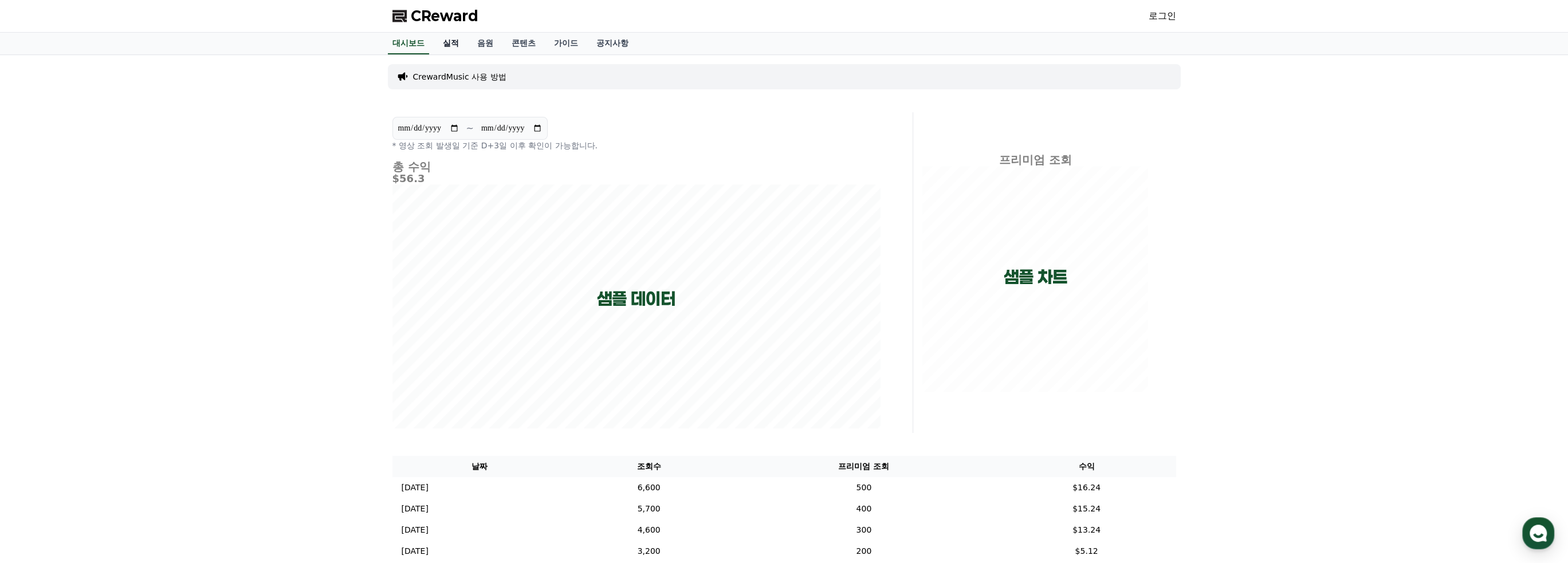
click at [443, 38] on link "실적" at bounding box center [451, 43] width 34 height 22
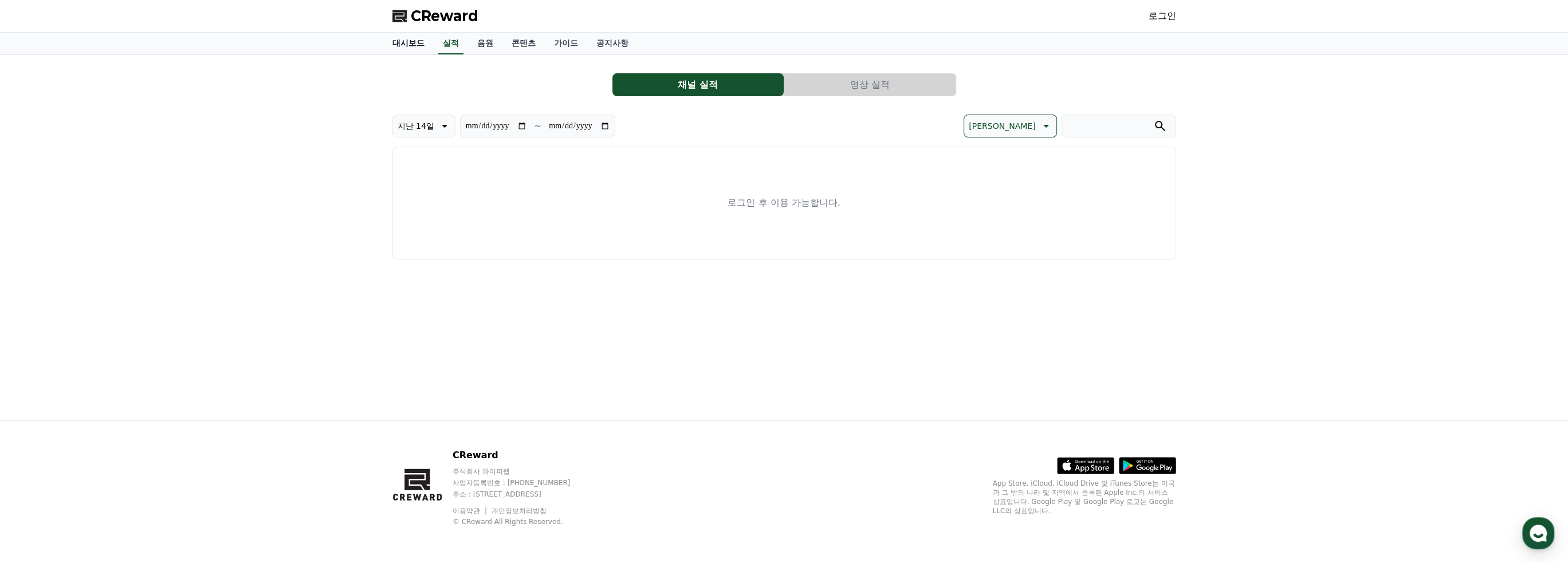
click at [398, 40] on link "대시보드" at bounding box center [408, 43] width 50 height 22
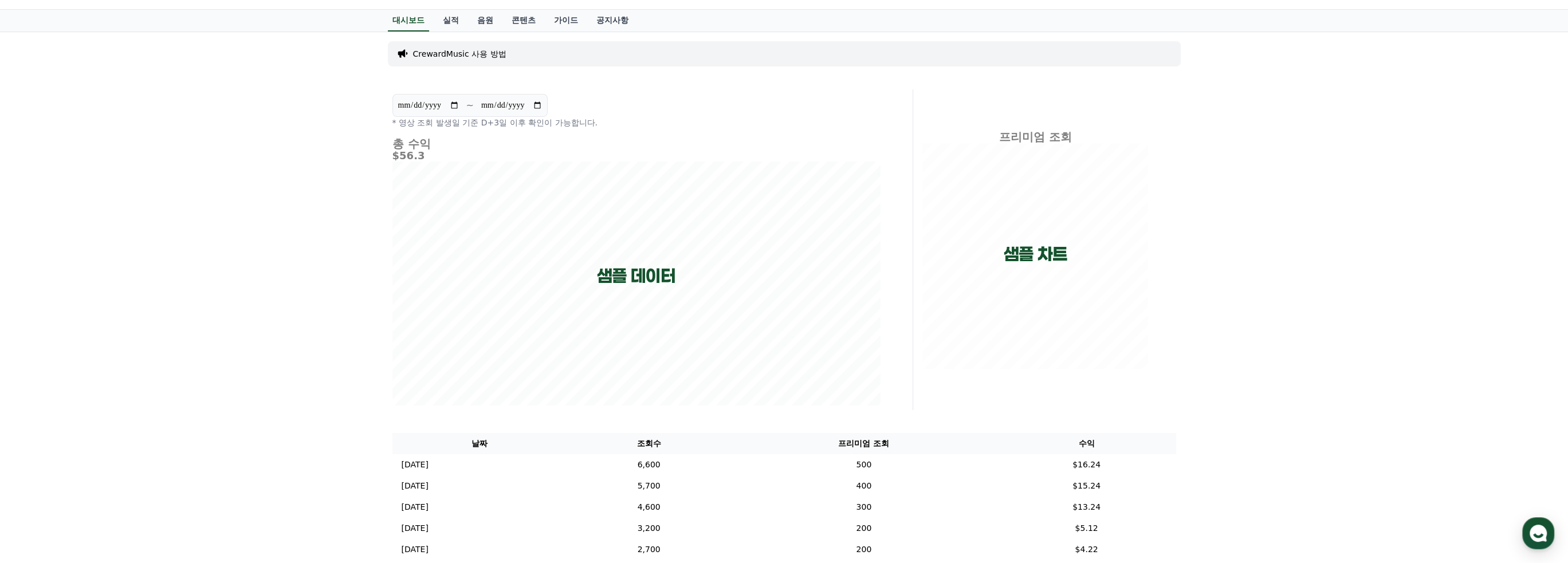
scroll to position [21, 0]
click at [426, 142] on h4 "총 수익" at bounding box center [637, 146] width 488 height 12
click at [673, 283] on div "총 수익 $56.3 샘플 데이터" at bounding box center [637, 274] width 488 height 268
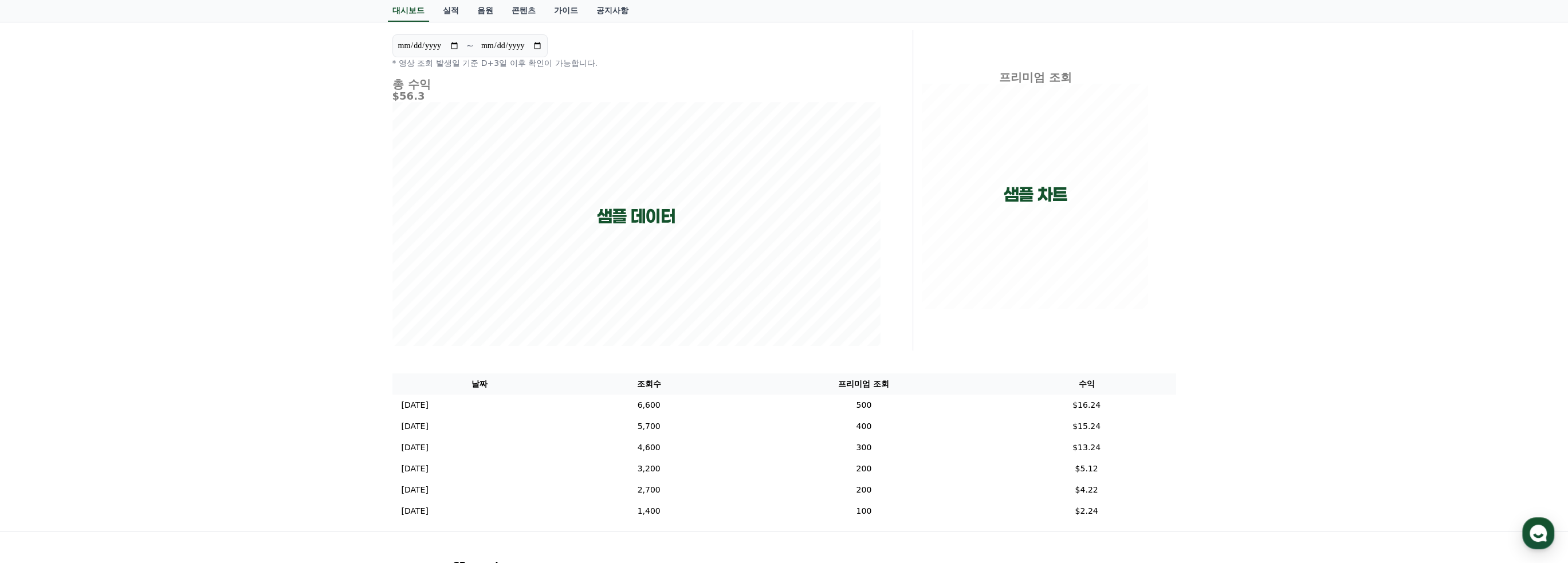
scroll to position [0, 0]
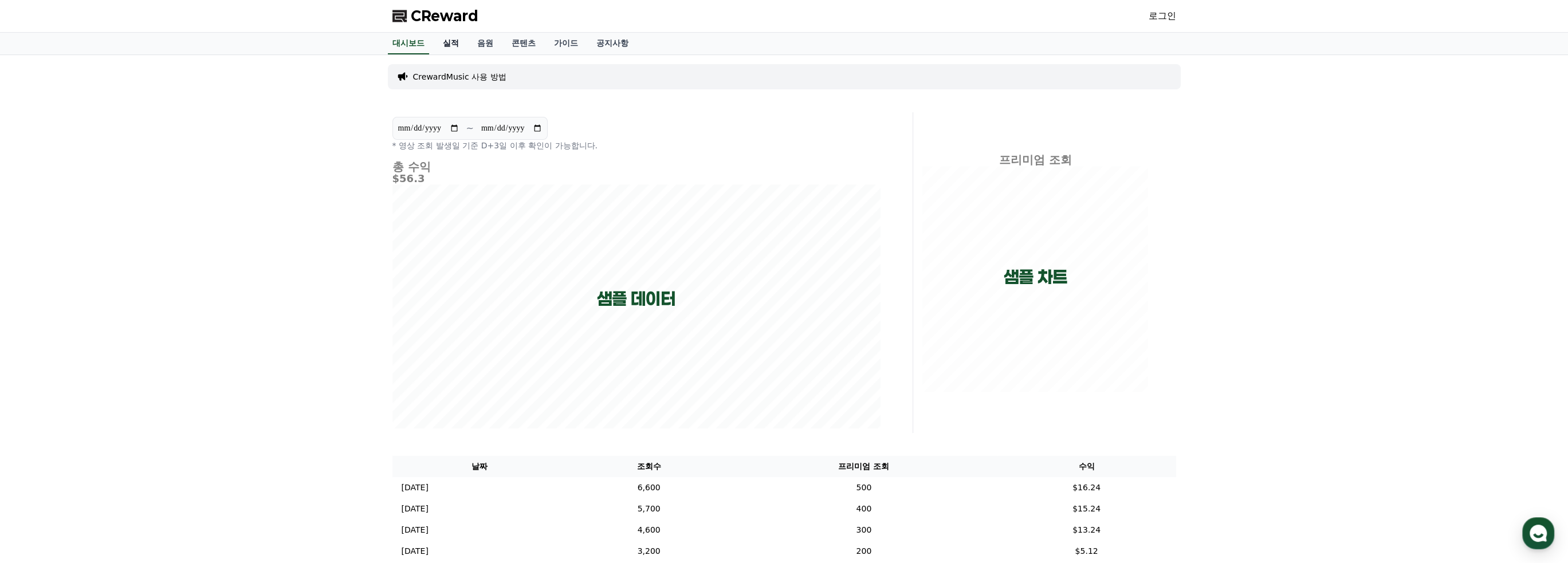
click at [440, 43] on link "실적" at bounding box center [451, 43] width 34 height 22
